Goal: Book appointment/travel/reservation

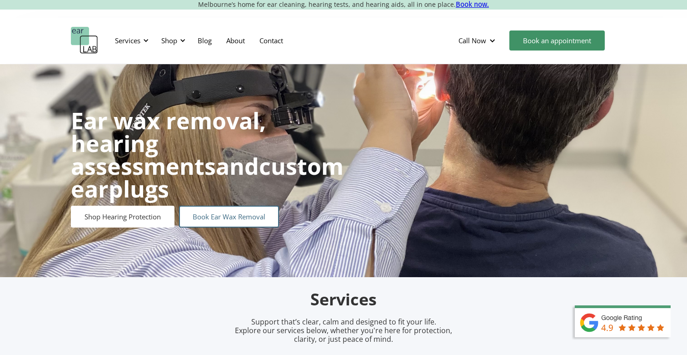
click at [245, 205] on link "Book Ear Wax Removal" at bounding box center [229, 216] width 100 height 22
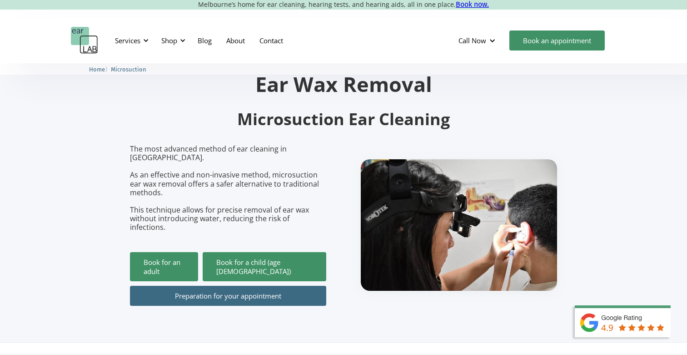
scroll to position [51, 0]
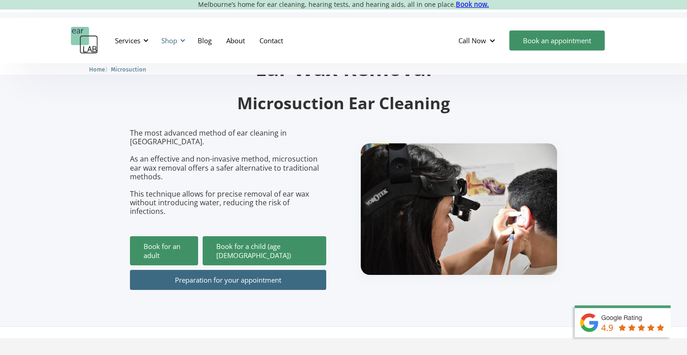
click at [180, 44] on div "Shop" at bounding box center [172, 40] width 32 height 27
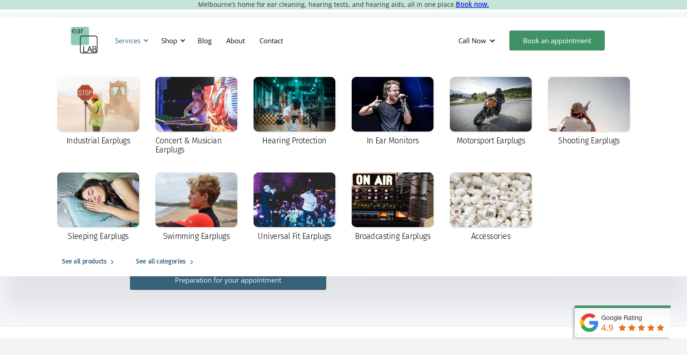
click at [136, 46] on div "Services" at bounding box center [131, 40] width 42 height 27
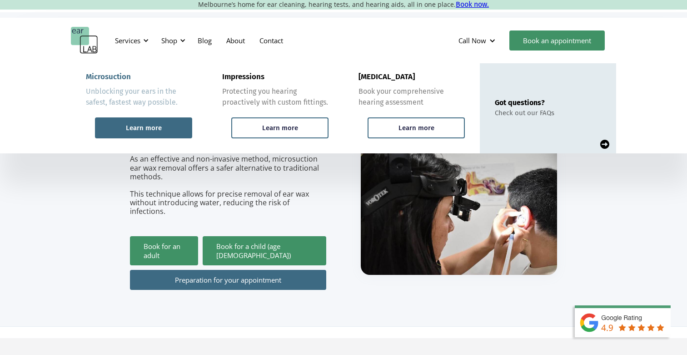
click at [160, 129] on div "Learn more" at bounding box center [144, 128] width 36 height 8
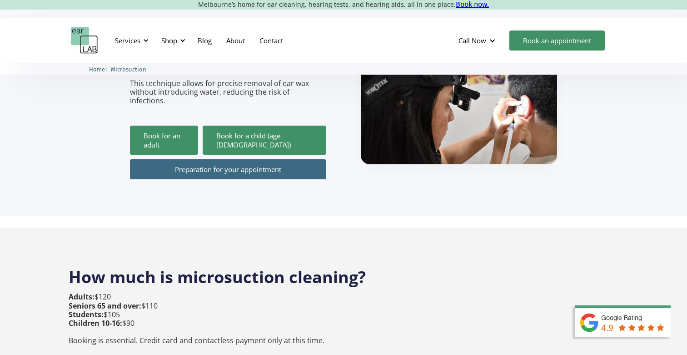
scroll to position [162, 0]
click at [185, 159] on link "Preparation for your appointment" at bounding box center [228, 169] width 196 height 20
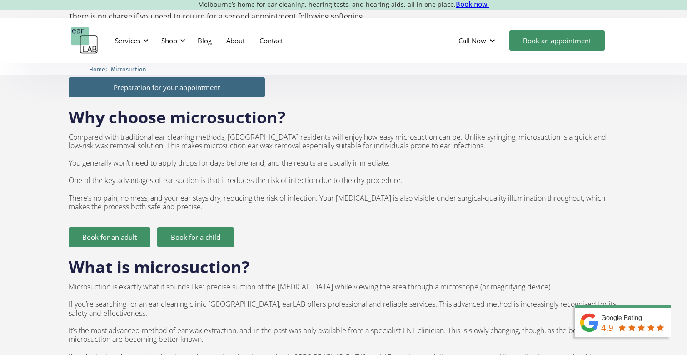
scroll to position [524, 0]
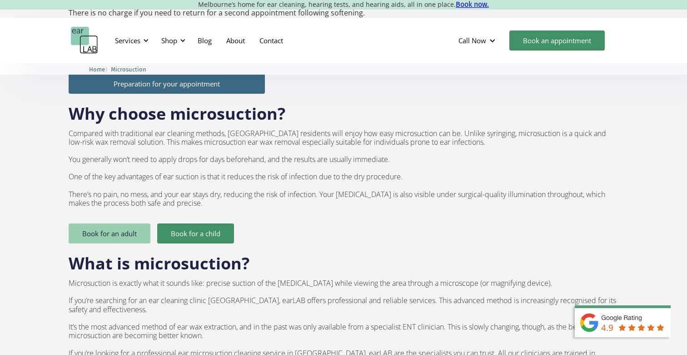
click at [92, 223] on link "Book for an adult" at bounding box center [110, 233] width 82 height 20
